Goal: Information Seeking & Learning: Learn about a topic

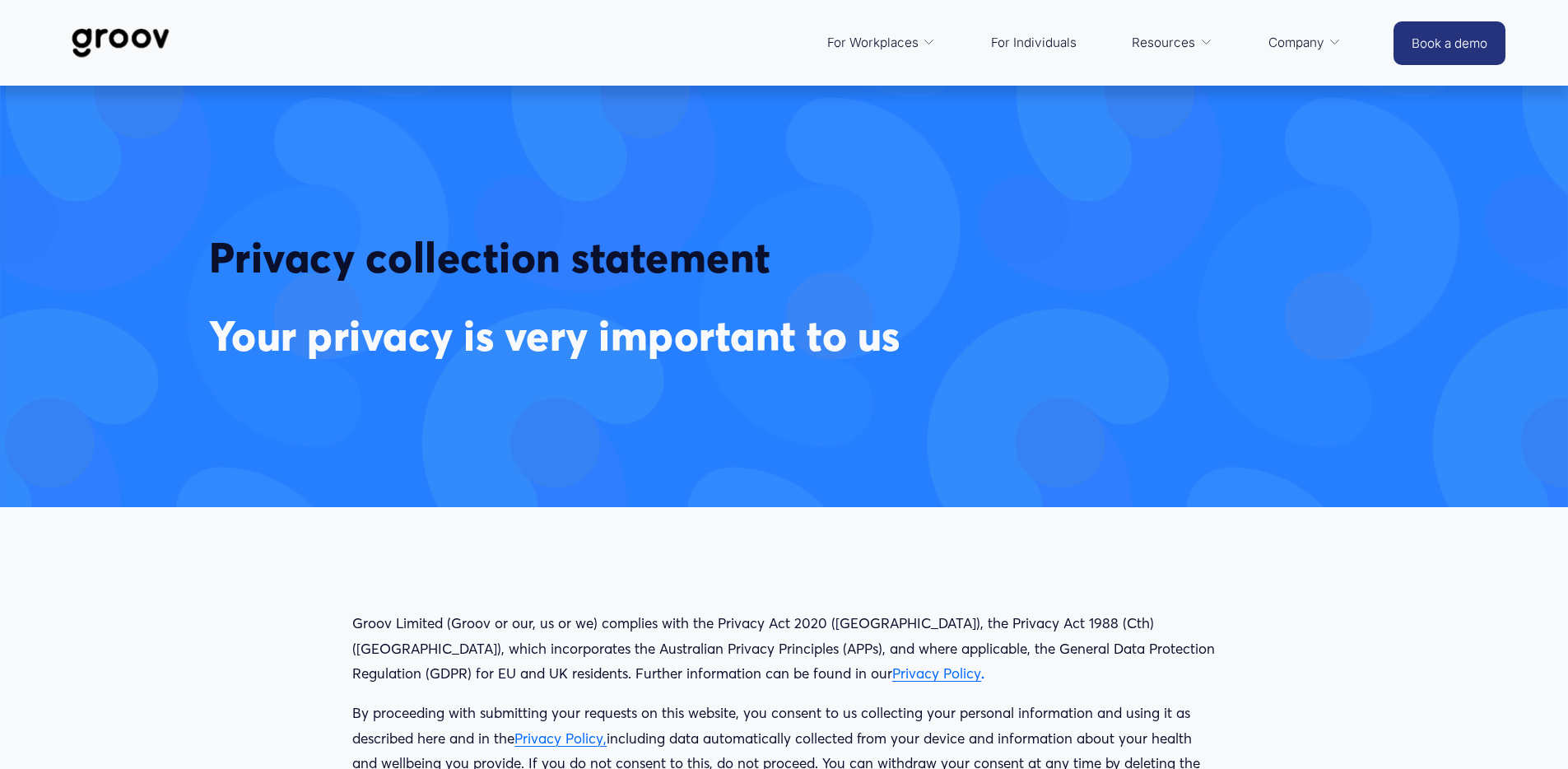
click at [394, 638] on p "Groov Limited (Groov or our, us or we) complies with the Privacy Act 2020 ([GEO…" at bounding box center [784, 649] width 863 height 75
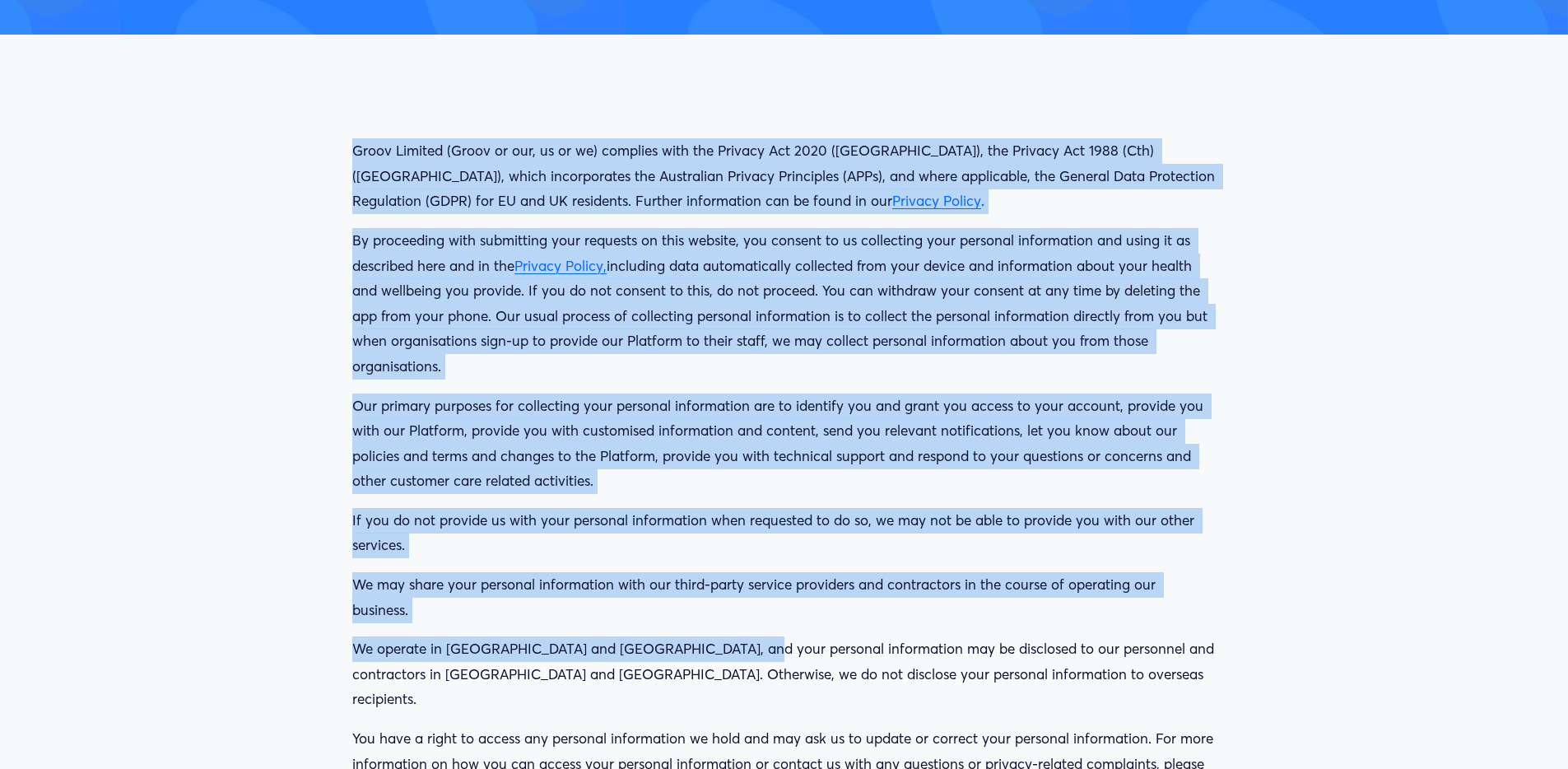
scroll to position [886, 0]
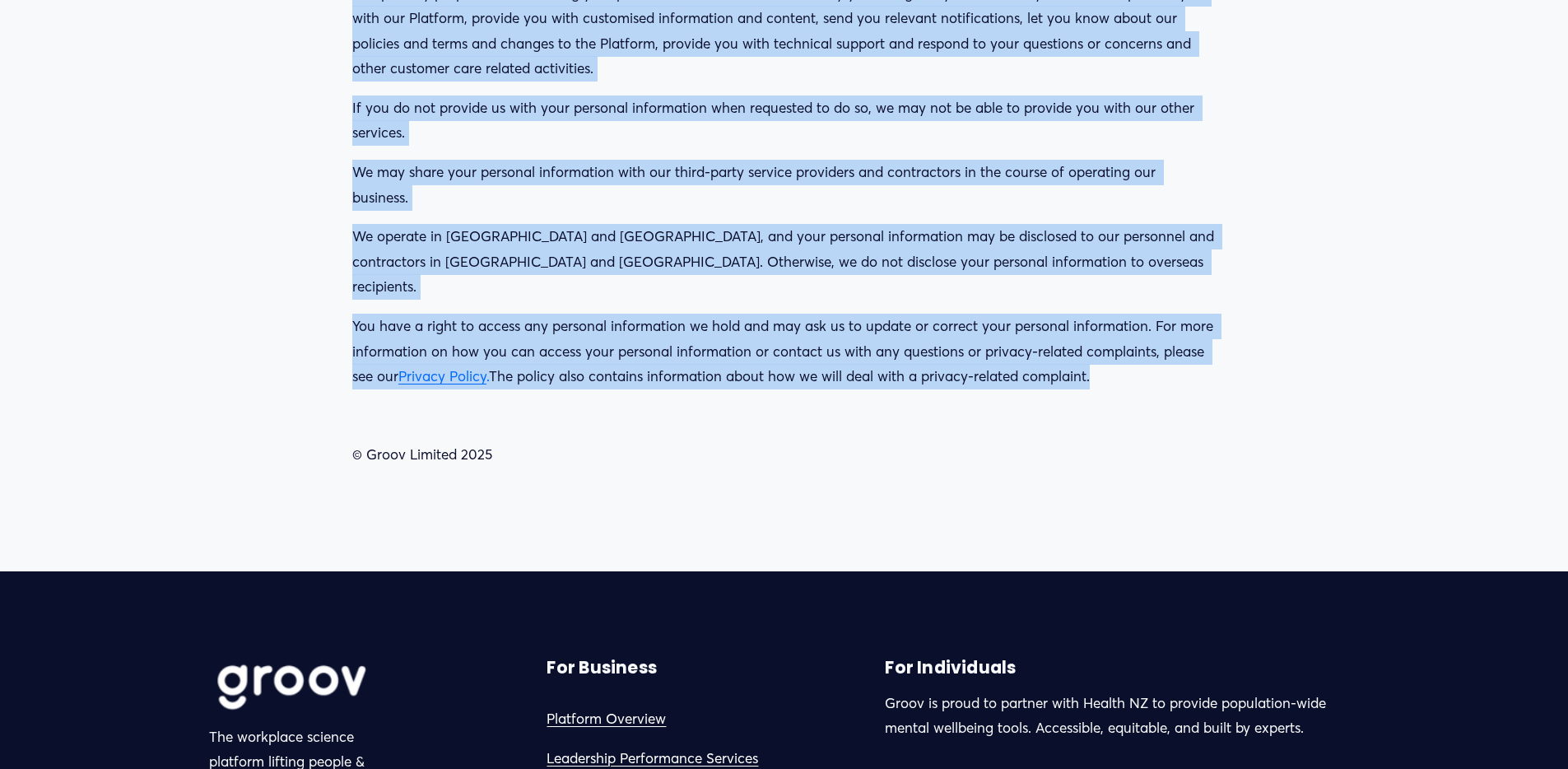
drag, startPoint x: 352, startPoint y: 552, endPoint x: 1119, endPoint y: 373, distance: 787.6
click at [1119, 373] on div "Groov Limited (Groov or our, us or we) complies with the Privacy Act 2020 ([GEO…" at bounding box center [784, 96] width 863 height 742
copy div "Groov Limited (Groov or our, us or we) complies with the Privacy Act 2020 ([GEO…"
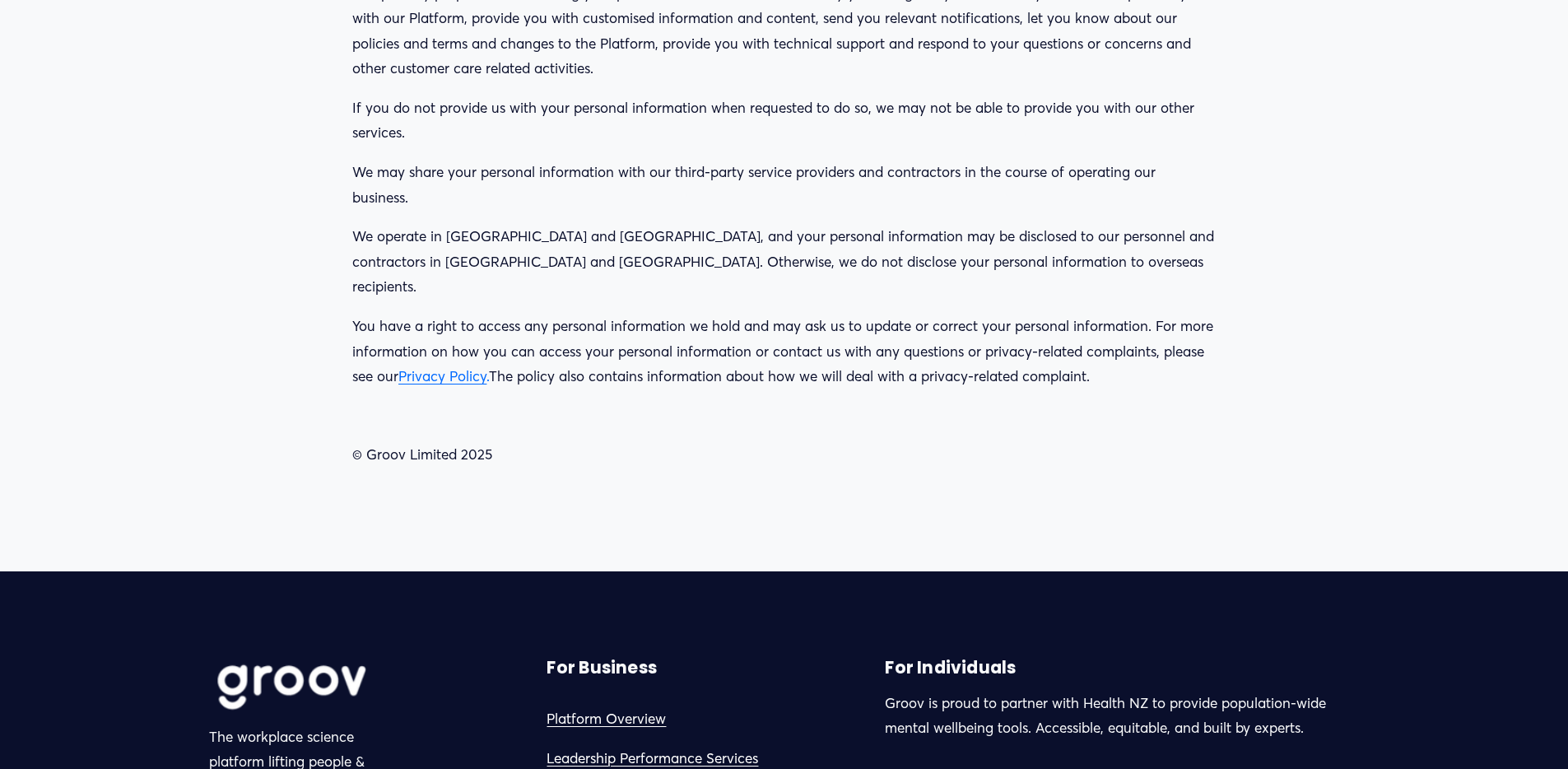
click at [742, 371] on div "Groov Limited (Groov or our, us or we) complies with the Privacy Act 2020 ([GEO…" at bounding box center [784, 96] width 863 height 742
click at [472, 367] on span "Privacy Policy" at bounding box center [442, 375] width 88 height 17
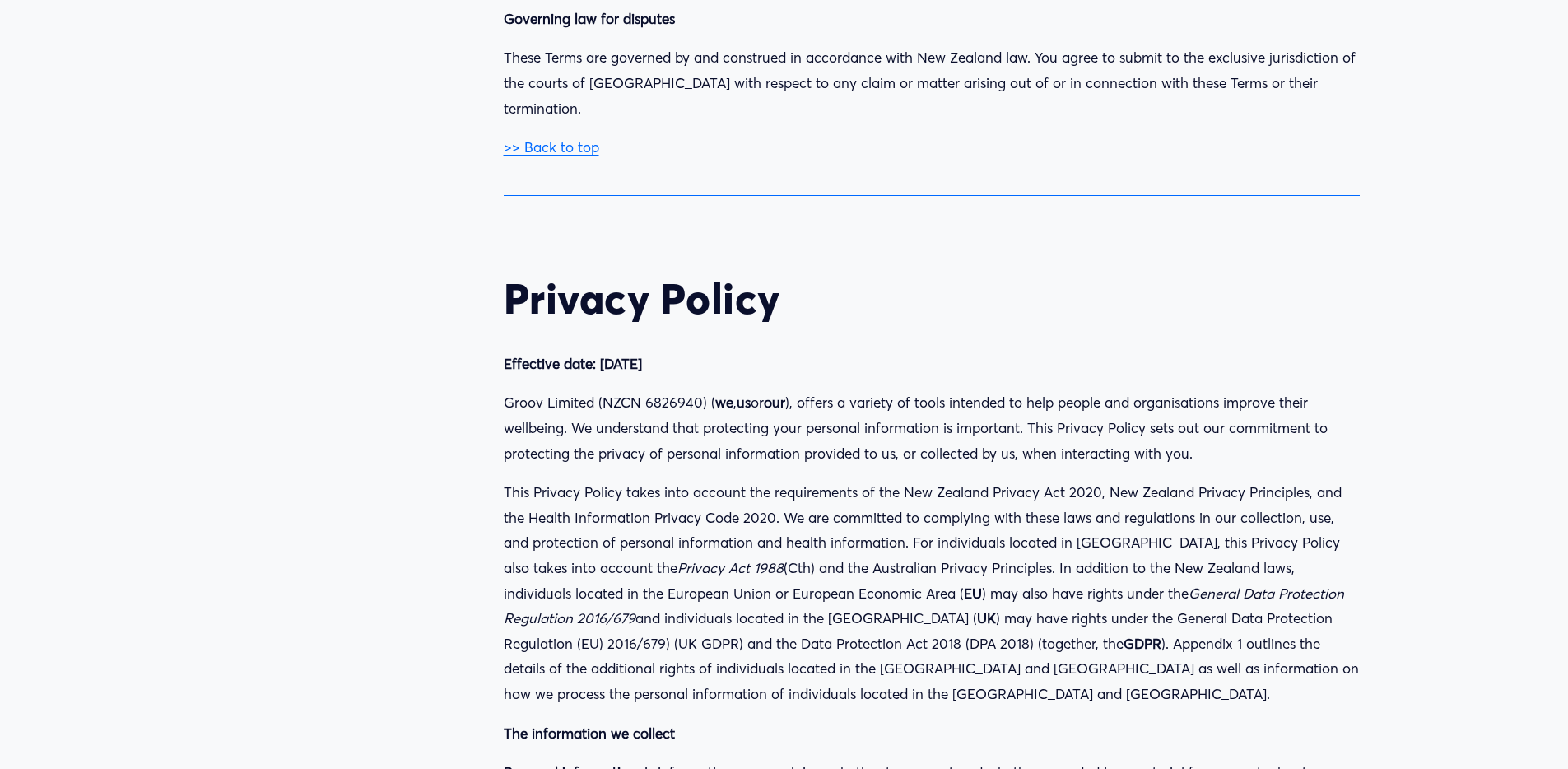
scroll to position [21115, 0]
